Goal: Transaction & Acquisition: Purchase product/service

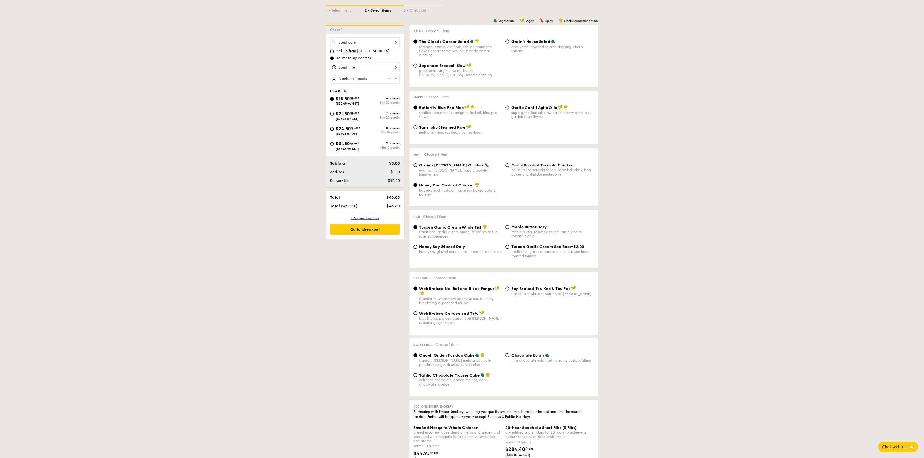
scroll to position [130, 0]
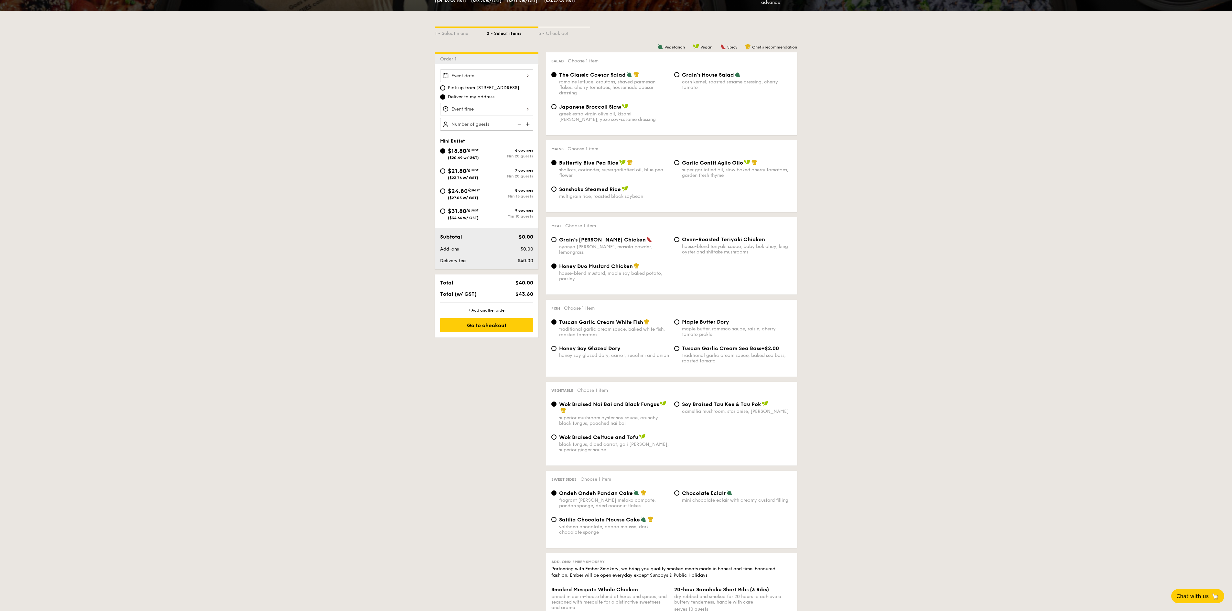
click at [472, 177] on span "($23.76 w/ GST)" at bounding box center [463, 178] width 30 height 5
click at [445, 174] on input "$21.80 /guest ($23.76 w/ GST) 7 courses Min 20 guests" at bounding box center [442, 170] width 5 height 5
radio input "true"
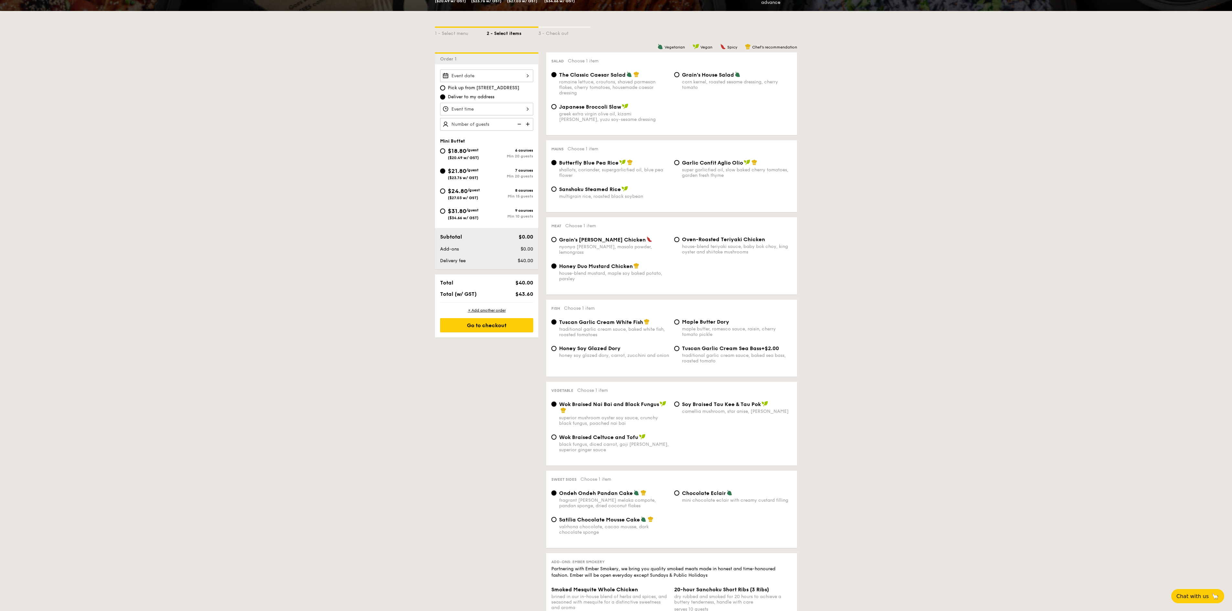
radio input "false"
radio input "true"
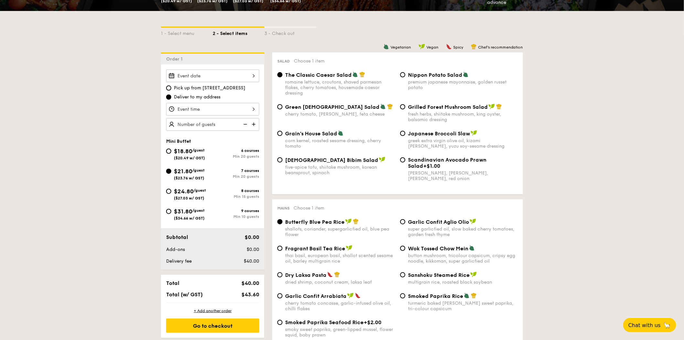
click at [221, 200] on div "$24.80 /guest ($27.03 w/ GST) 8 courses Min 15 guests" at bounding box center [212, 194] width 93 height 14
click at [213, 199] on div "Min 15 guests" at bounding box center [236, 196] width 47 height 5
click at [171, 194] on input "$24.80 /guest ($27.03 w/ GST) 8 courses Min 15 guests" at bounding box center [168, 191] width 5 height 5
radio input "true"
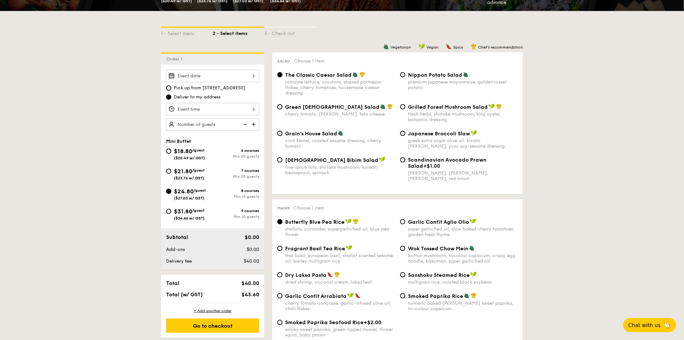
radio input "true"
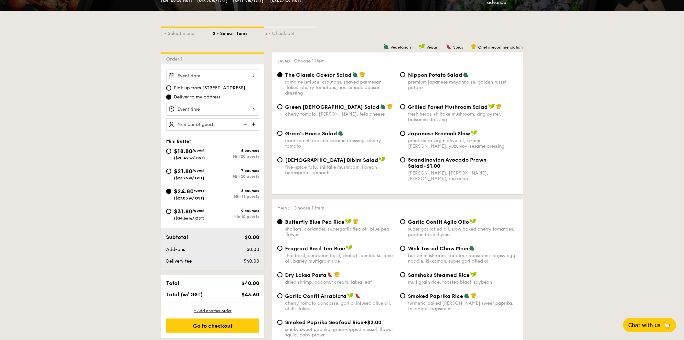
radio input "true"
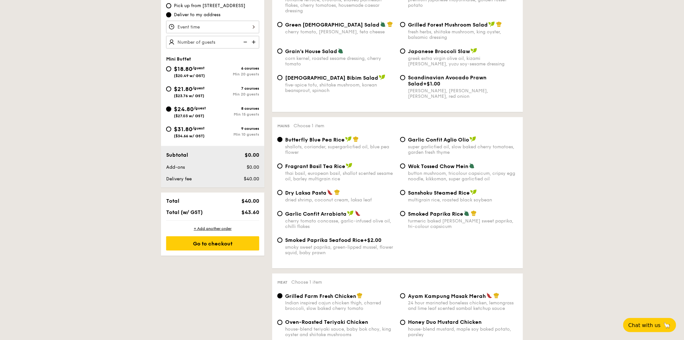
scroll to position [215, 0]
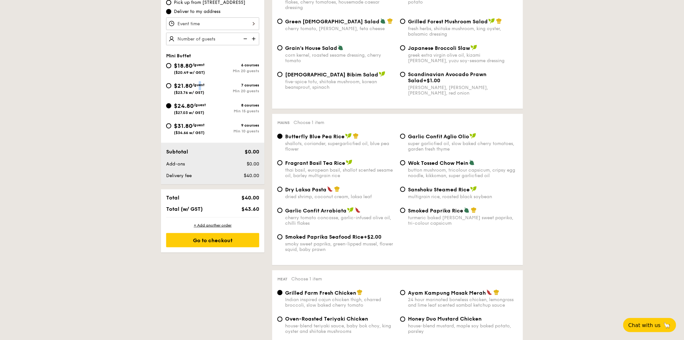
click at [200, 87] on span "/guest" at bounding box center [198, 84] width 12 height 5
click at [197, 90] on div "$21.80 /guest ($23.76 w/ GST)" at bounding box center [189, 88] width 31 height 14
click at [171, 88] on input "$21.80 /guest ($23.76 w/ GST) 7 courses Min 20 guests" at bounding box center [168, 85] width 5 height 5
radio input "true"
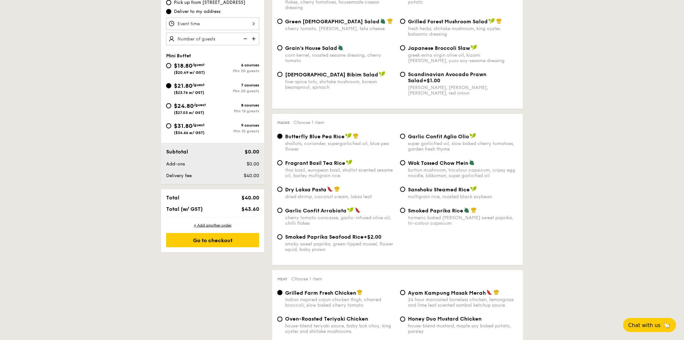
radio input "true"
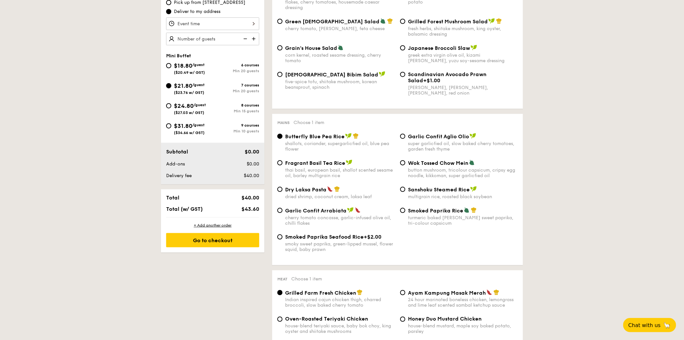
radio input "true"
click at [196, 63] on span "/guest" at bounding box center [198, 64] width 12 height 5
click at [171, 63] on input "$18.80 /guest ($20.49 w/ GST) 6 courses Min 20 guests" at bounding box center [168, 65] width 5 height 5
radio input "true"
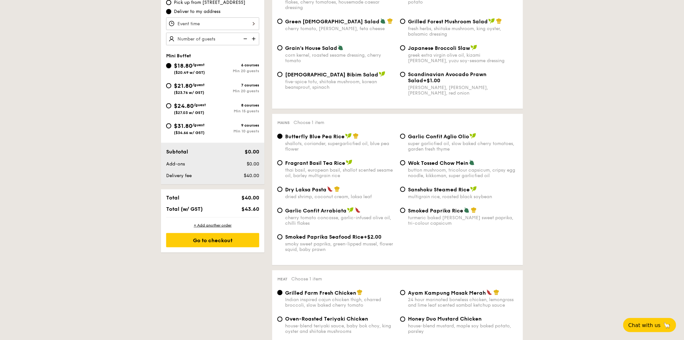
radio input "true"
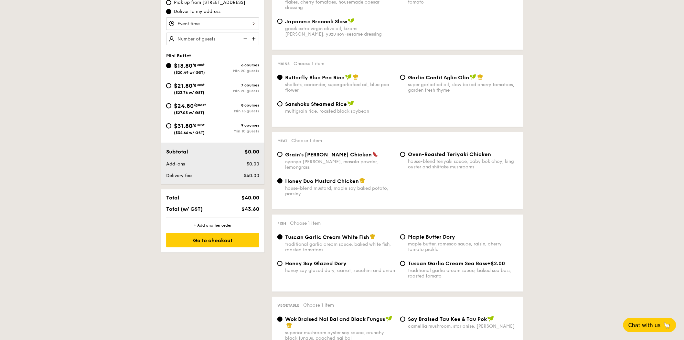
click at [196, 78] on div "$18.80 /guest ($20.49 w/ GST) 6 courses Min 20 guests" at bounding box center [213, 69] width 98 height 17
click at [197, 92] on span "($23.76 w/ GST)" at bounding box center [189, 92] width 30 height 5
click at [171, 88] on input "$21.80 /guest ($23.76 w/ GST) 7 courses Min 20 guests" at bounding box center [168, 85] width 5 height 5
radio input "true"
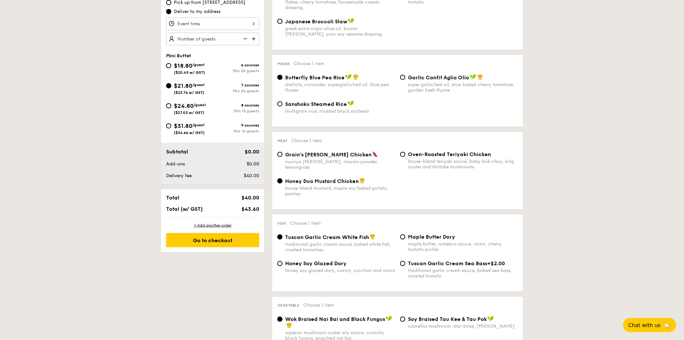
radio input "true"
radio input "false"
radio input "true"
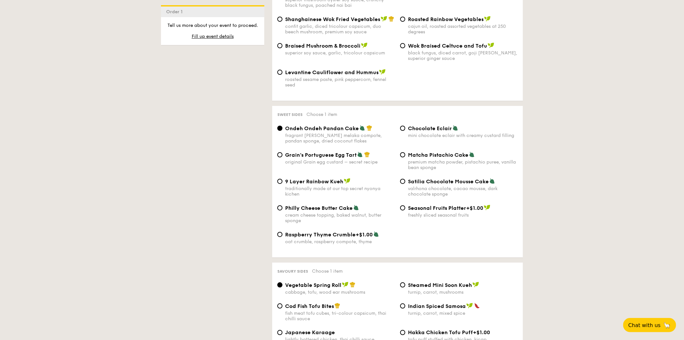
scroll to position [862, 0]
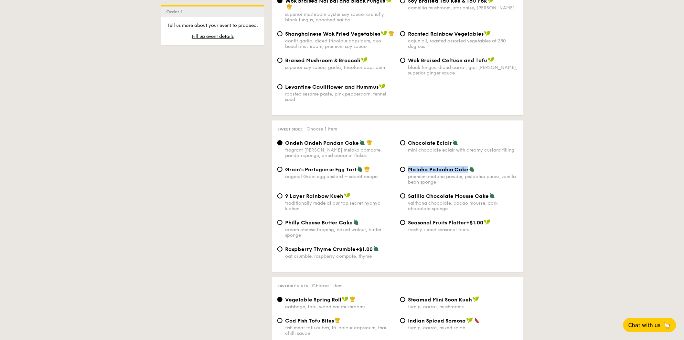
drag, startPoint x: 468, startPoint y: 173, endPoint x: 408, endPoint y: 175, distance: 60.2
click at [408, 175] on div "Matcha Pistachio Cake premium matcha powder, pistachio puree, vanilla bean spon…" at bounding box center [459, 175] width 123 height 19
copy span "Matcha Pistachio Cake"
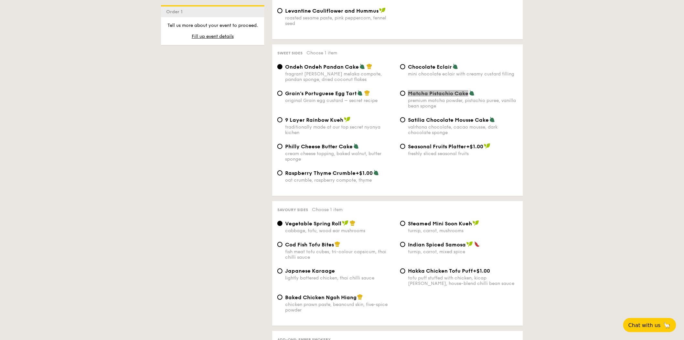
scroll to position [970, 0]
